Goal: Find specific page/section: Find specific page/section

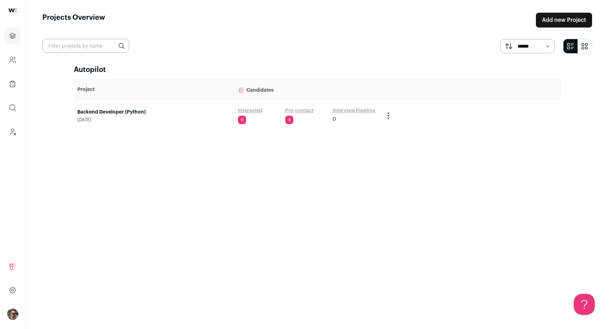
click at [108, 110] on link "Backend Developer (Python)" at bounding box center [153, 112] width 153 height 7
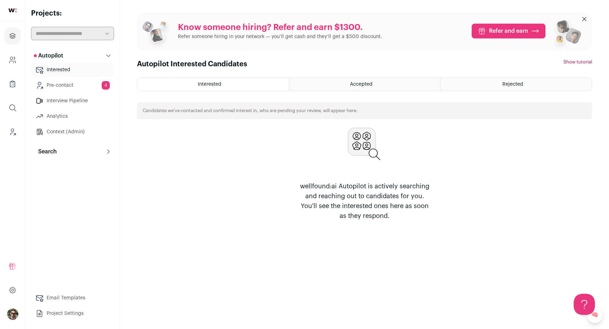
click at [83, 83] on link "Pre-contact 4" at bounding box center [72, 85] width 83 height 14
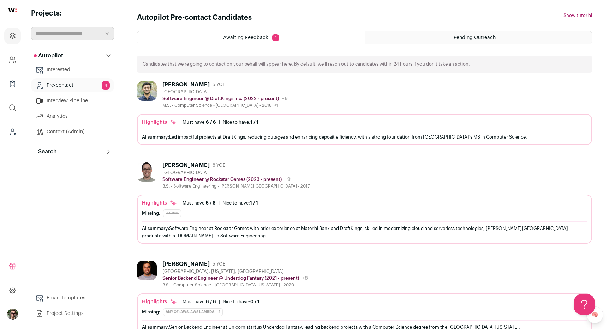
scroll to position [2, 0]
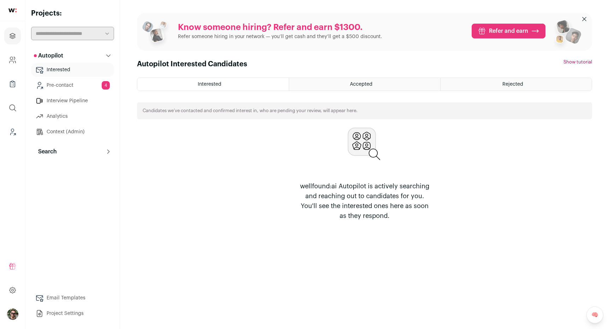
click at [97, 87] on link "Pre-contact 4" at bounding box center [72, 85] width 83 height 14
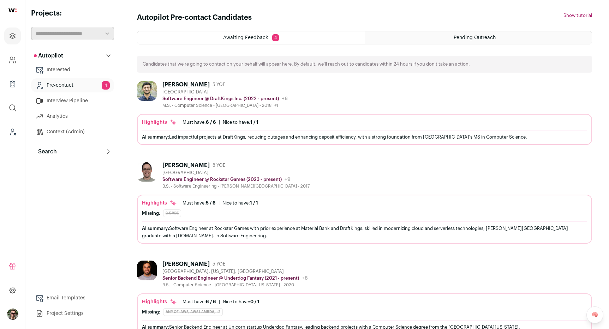
click at [390, 178] on div "Anthony Plescia 8 YOE Greater Boston Software Engineer @ Rockstar Games (2023 -…" at bounding box center [364, 175] width 455 height 27
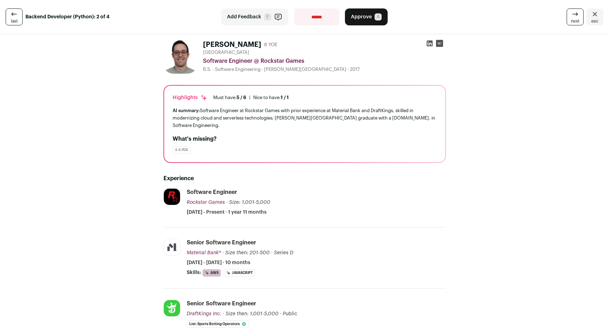
click at [301, 190] on div "Software Engineer Rockstar Games Rockstar Games rockstargames.com Add to compan…" at bounding box center [316, 202] width 259 height 28
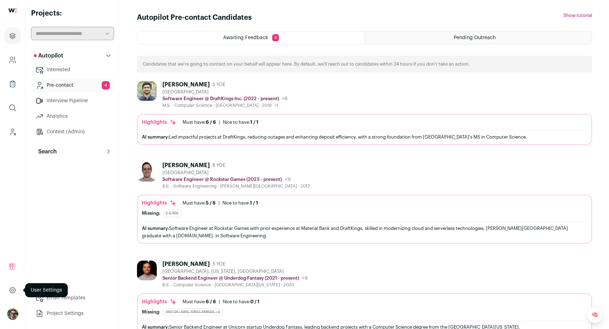
click at [12, 290] on icon at bounding box center [12, 290] width 8 height 8
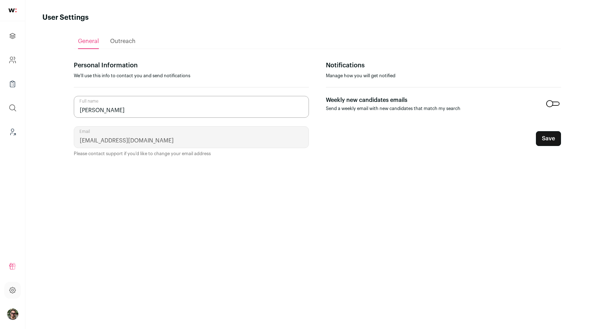
click at [11, 318] on img "Open dropdown" at bounding box center [12, 314] width 11 height 11
click at [40, 280] on span "Switch Accounts" at bounding box center [47, 283] width 47 height 7
click at [133, 267] on button "Demo account" at bounding box center [147, 269] width 84 height 10
click at [13, 322] on ul "Refer and earn $ User Settings Todos Admin Switch Accounts Wellfound Cookie Pre…" at bounding box center [12, 291] width 25 height 78
click at [13, 320] on img "Open dropdown" at bounding box center [12, 314] width 11 height 11
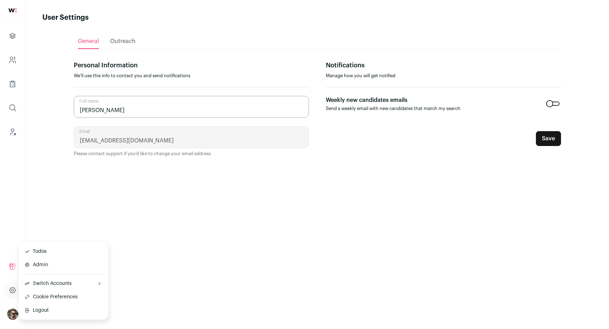
click at [37, 266] on button "Admin" at bounding box center [63, 264] width 78 height 7
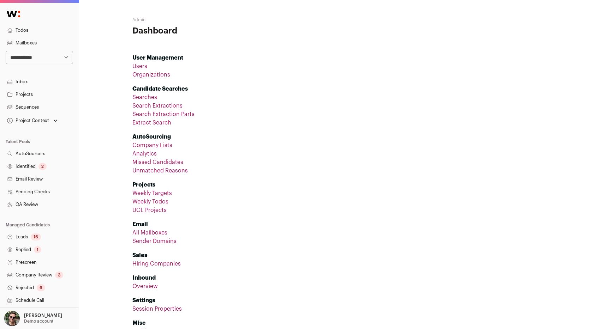
click at [51, 51] on select "**********" at bounding box center [39, 57] width 67 height 13
select select "*****"
click at [6, 51] on select "**********" at bounding box center [39, 57] width 67 height 13
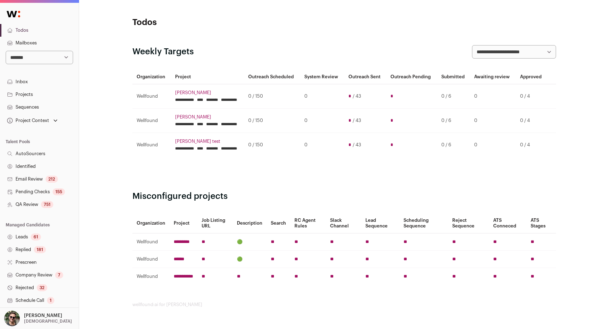
scroll to position [77, 0]
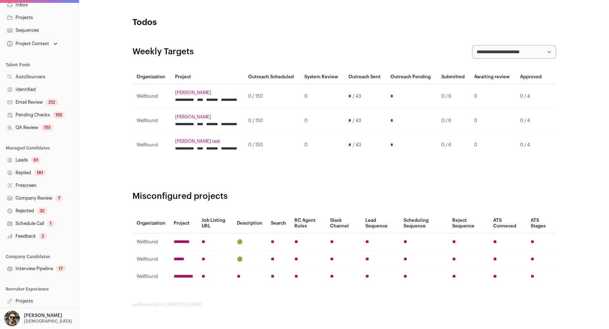
click at [27, 301] on link "Projects" at bounding box center [39, 301] width 79 height 13
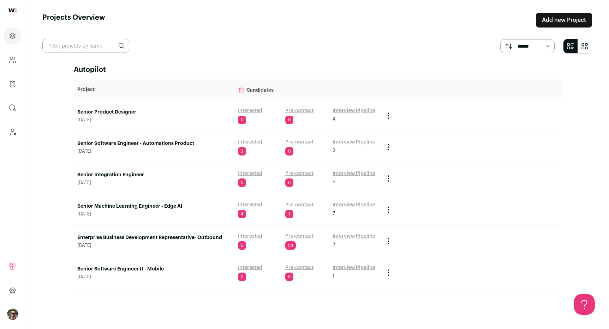
click at [140, 178] on link "Senior Integration Engineer" at bounding box center [153, 174] width 153 height 7
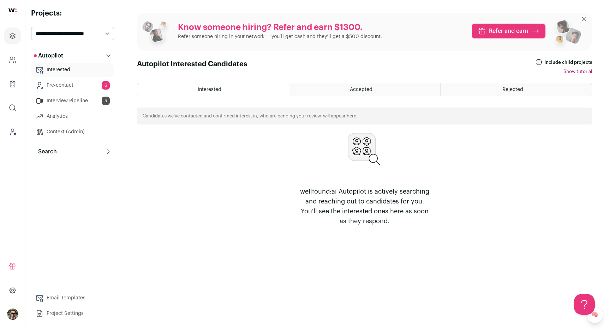
click at [92, 86] on link "Pre-contact 6" at bounding box center [72, 85] width 83 height 14
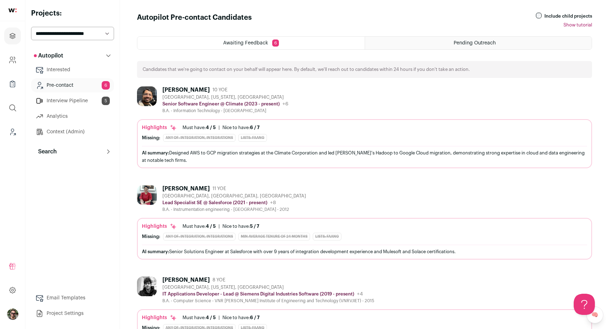
click at [347, 93] on div "[PERSON_NAME] 10 YOE [GEOGRAPHIC_DATA], [US_STATE], [GEOGRAPHIC_DATA] Senior So…" at bounding box center [364, 99] width 455 height 27
